Goal: Task Accomplishment & Management: Use online tool/utility

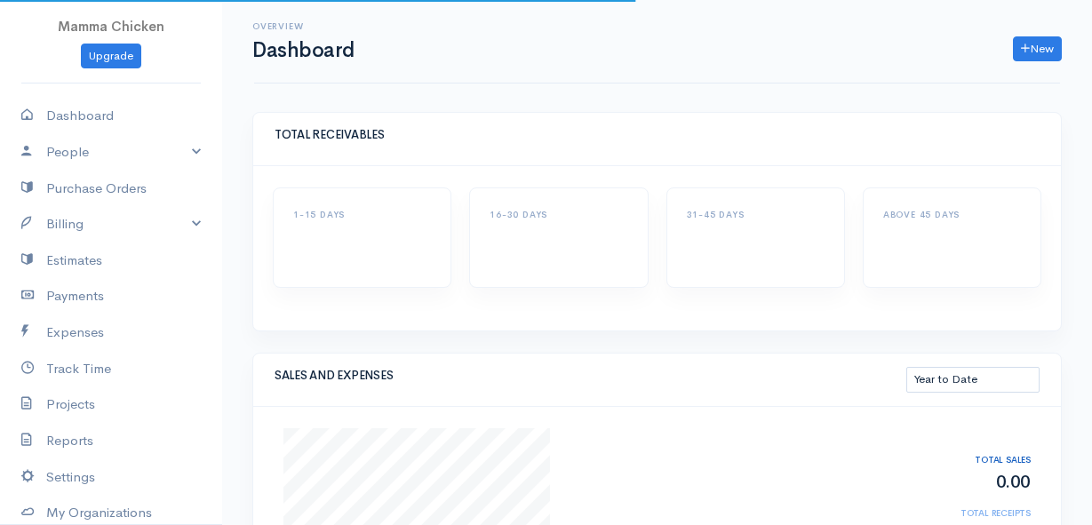
select select "thistoyear"
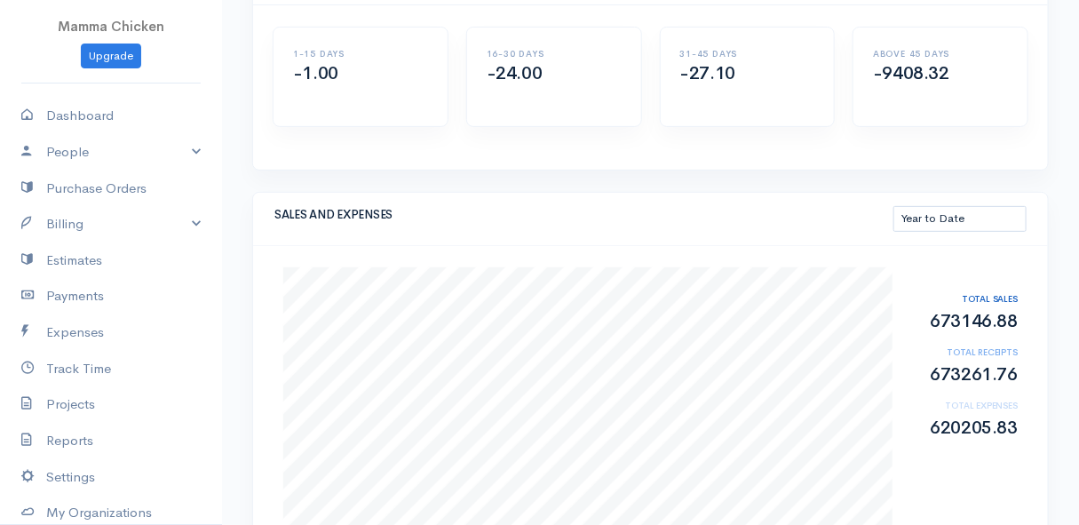
scroll to position [242, 0]
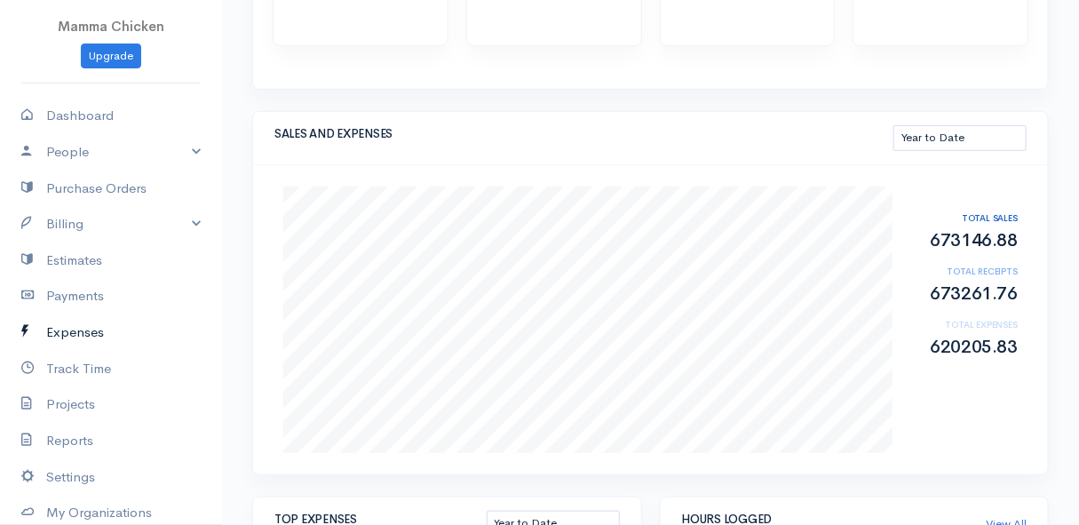
click at [91, 331] on link "Expenses" at bounding box center [111, 332] width 222 height 36
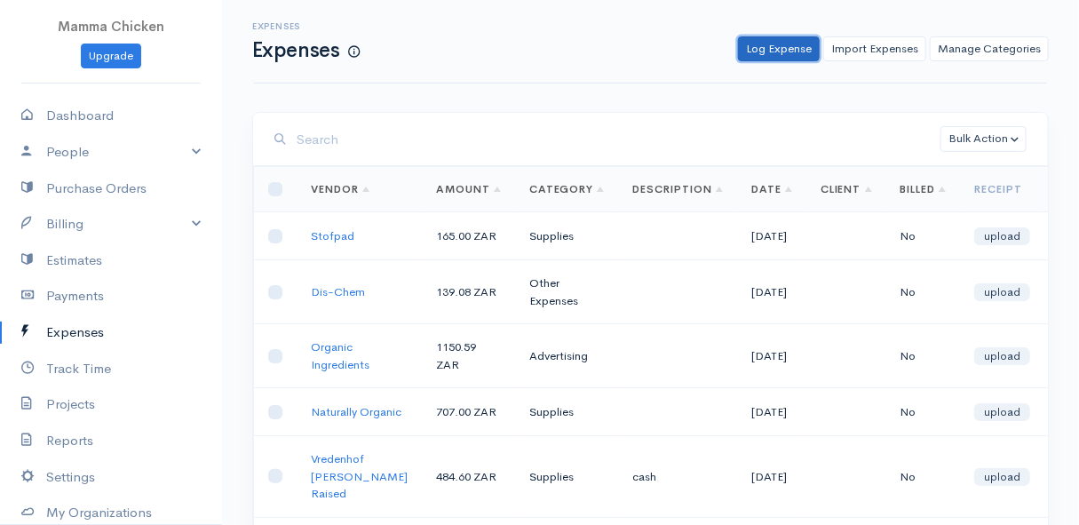
click at [799, 46] on link "Log Expense" at bounding box center [779, 49] width 82 height 26
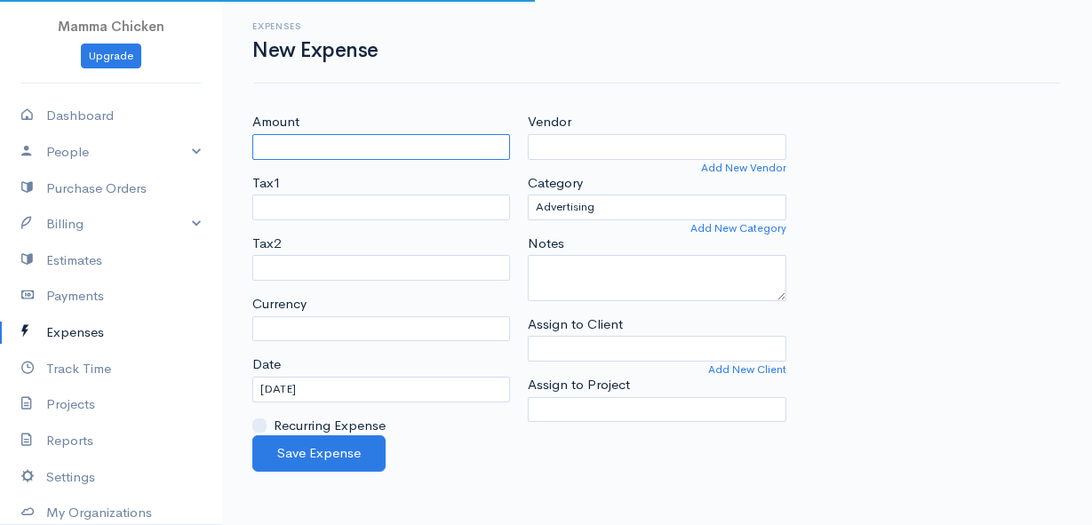
click at [330, 149] on input "Amount" at bounding box center [381, 147] width 258 height 26
select select "ZAR"
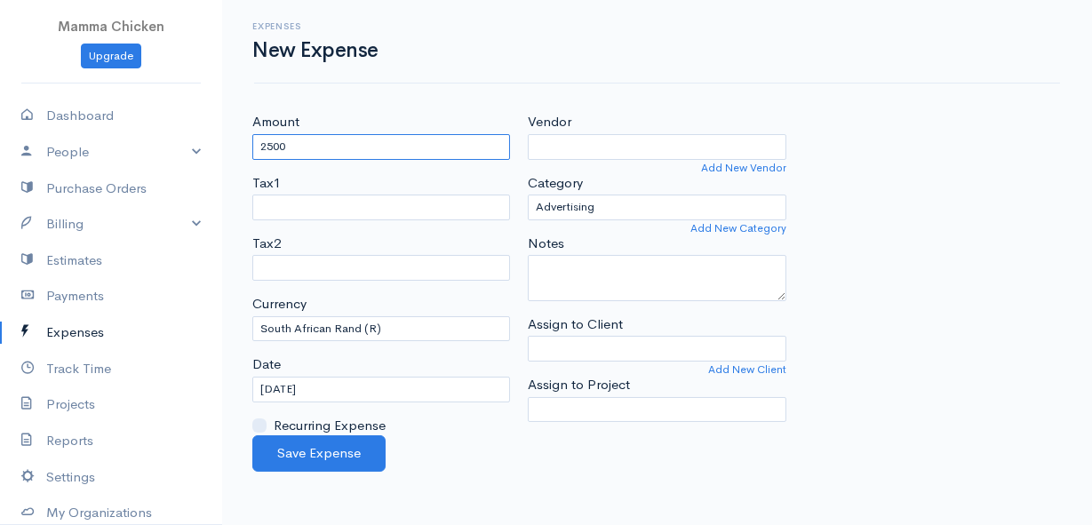
type input "2500"
click at [579, 142] on input "Vendor" at bounding box center [657, 147] width 258 height 26
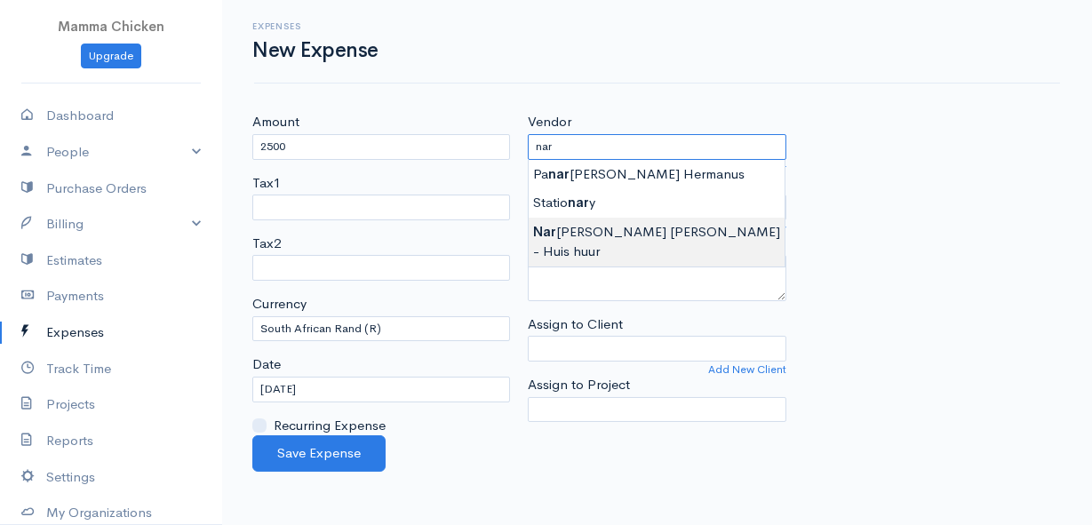
type input "[PERSON_NAME] [PERSON_NAME] - Huis huur"
click at [599, 228] on body "Mamma Chicken Upgrade Dashboard People Clients Vendors Staff Users Purchase Ord…" at bounding box center [546, 262] width 1092 height 525
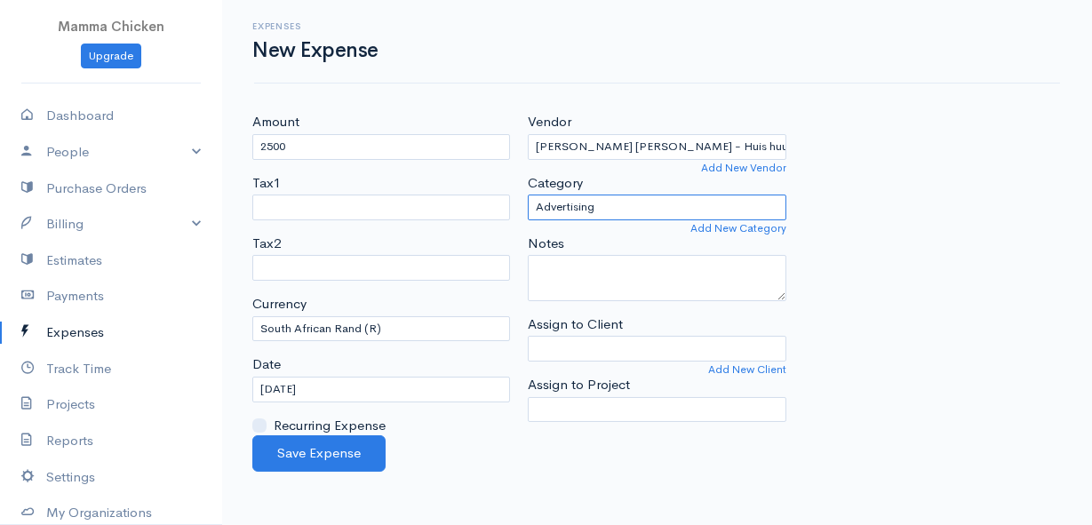
click at [611, 197] on select "Advertising Car & Truck Expenses Contractors Education Education and Training E…" at bounding box center [657, 208] width 258 height 26
select select "Rent or Lease"
click at [528, 195] on select "Advertising Car & Truck Expenses Contractors Education Education and Training E…" at bounding box center [657, 208] width 258 height 26
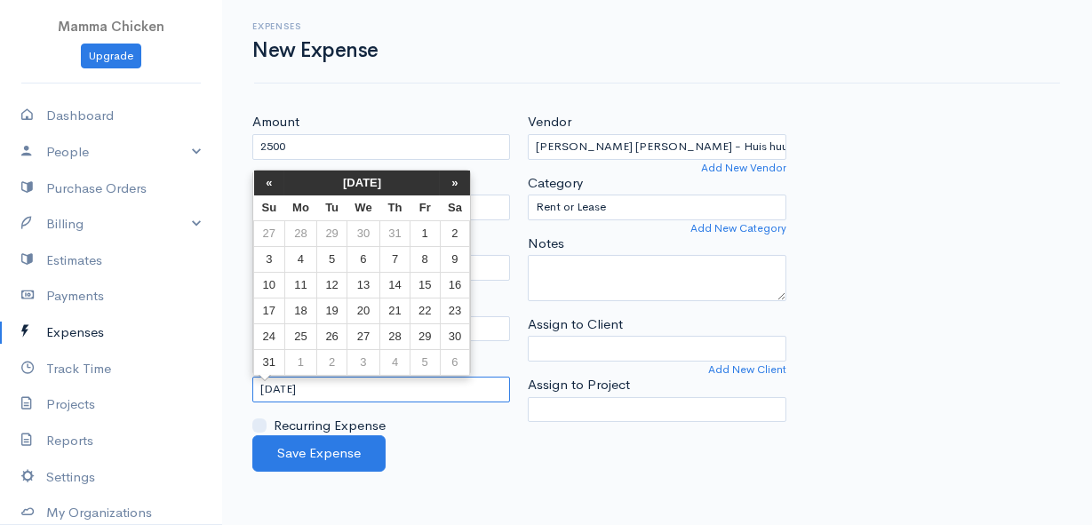
click at [372, 393] on input "[DATE]" at bounding box center [381, 390] width 258 height 26
click at [268, 338] on td "24" at bounding box center [269, 336] width 31 height 26
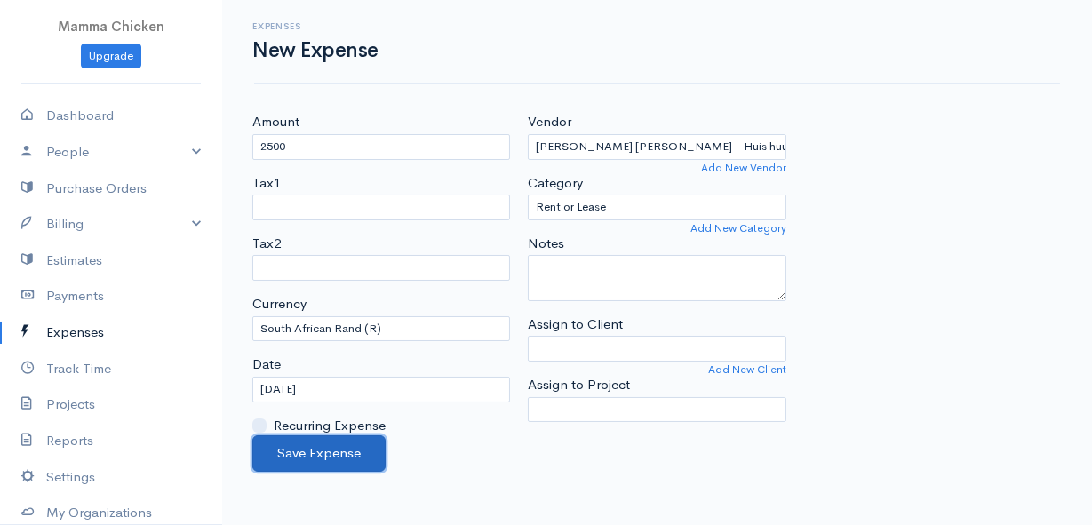
click at [318, 450] on button "Save Expense" at bounding box center [318, 453] width 133 height 36
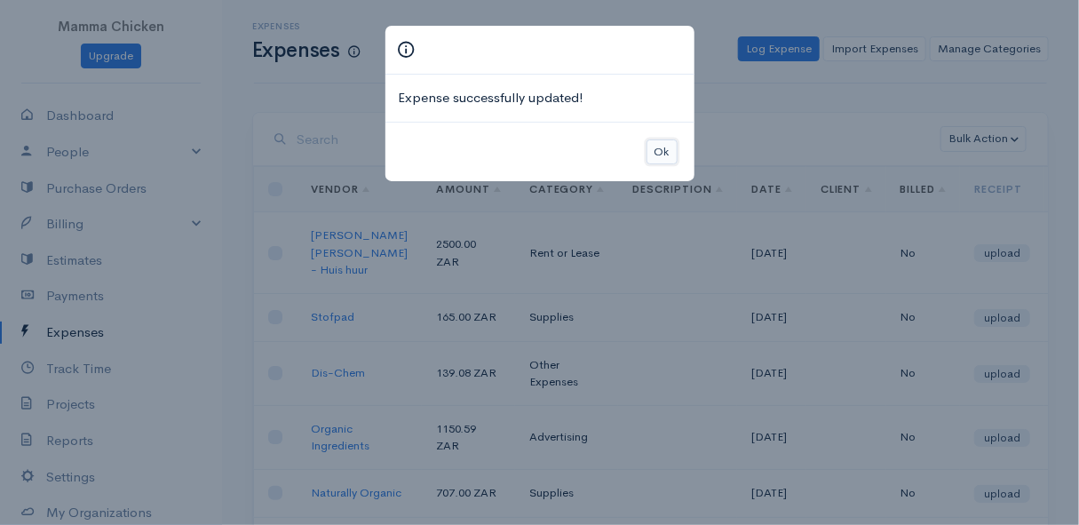
click at [659, 151] on button "Ok" at bounding box center [662, 152] width 31 height 26
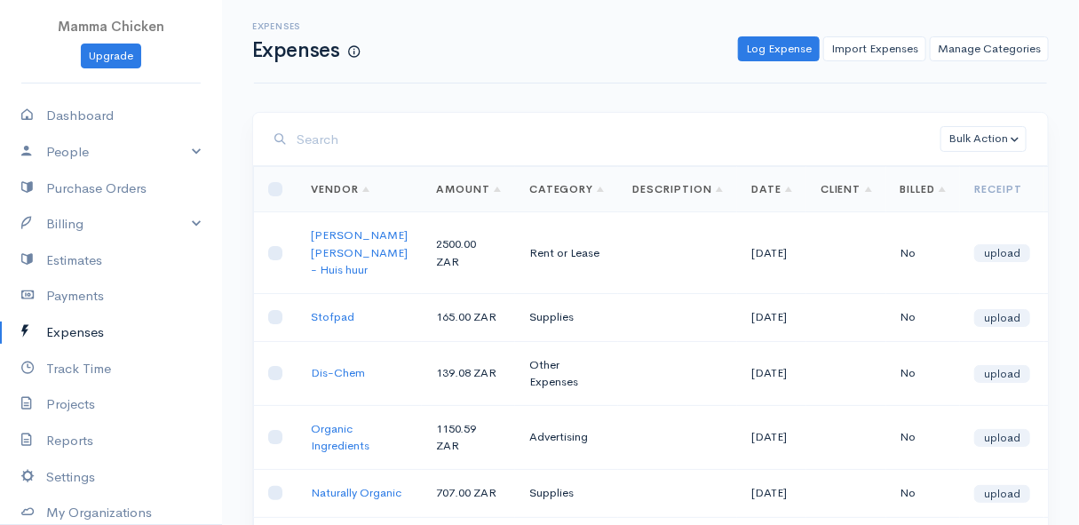
click at [659, 151] on input "search" at bounding box center [619, 140] width 644 height 36
click at [99, 107] on link "Dashboard" at bounding box center [111, 116] width 222 height 36
select select "thistoyear"
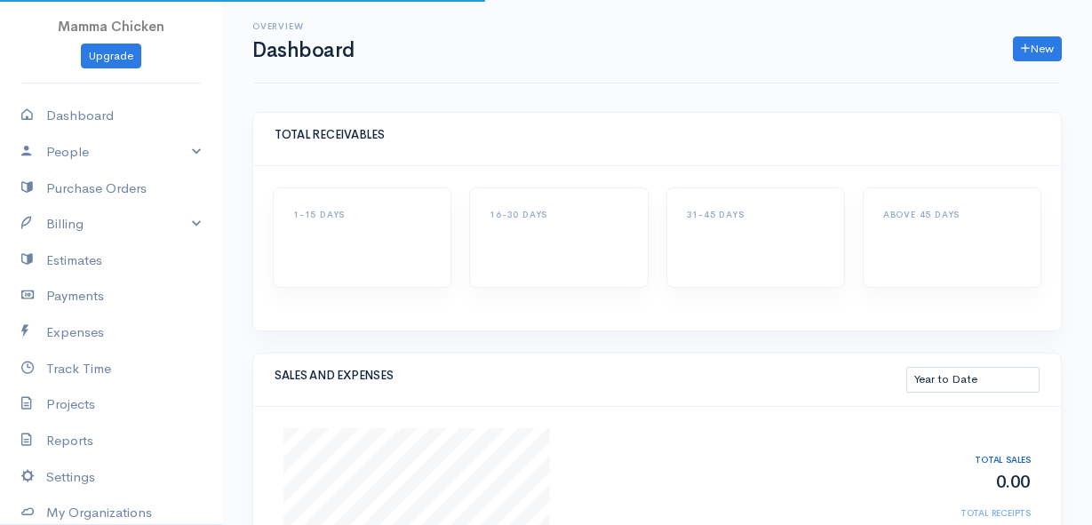
select select "thistoyear"
